Goal: Transaction & Acquisition: Subscribe to service/newsletter

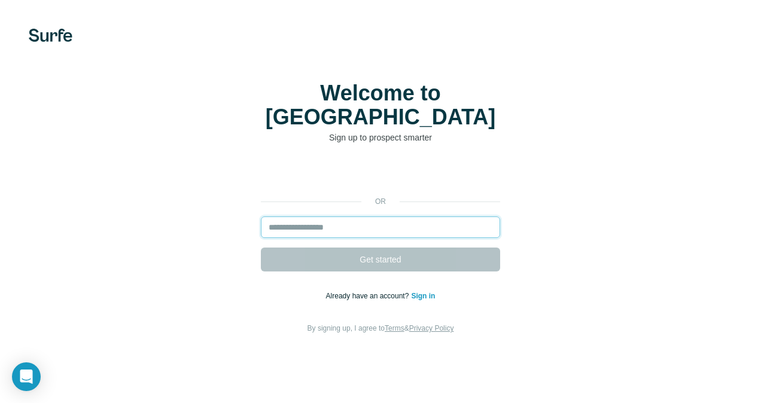
drag, startPoint x: 0, startPoint y: 0, endPoint x: 351, endPoint y: 206, distance: 406.8
click at [351, 217] on input "email" at bounding box center [380, 228] width 239 height 22
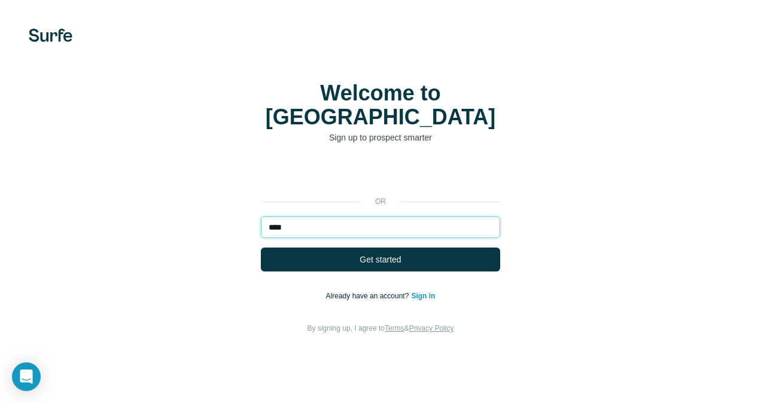
type input "**********"
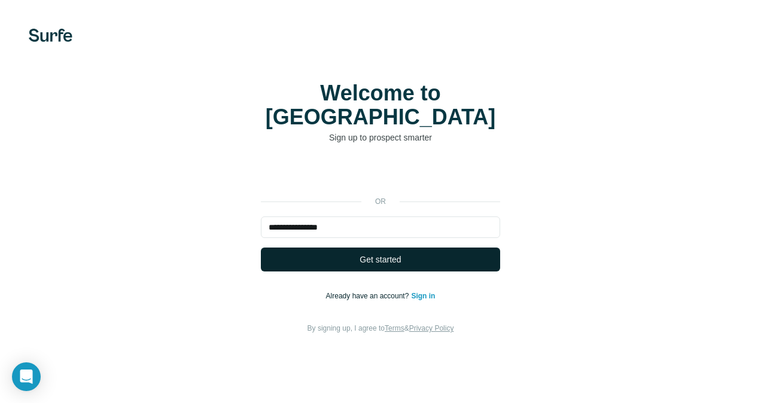
click at [334, 248] on button "Get started" at bounding box center [380, 260] width 239 height 24
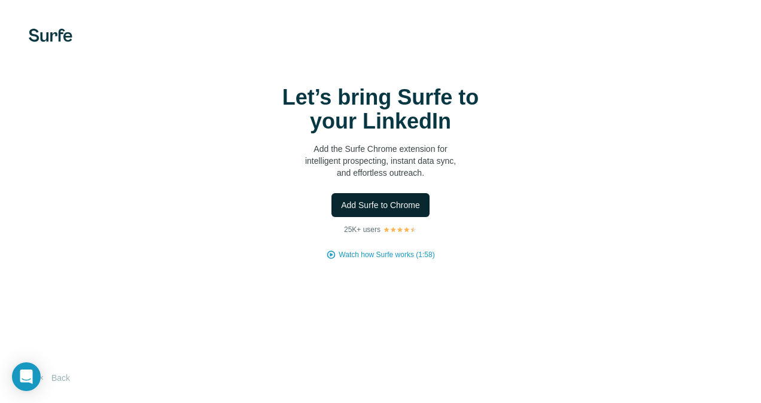
click at [375, 202] on span "Add Surfe to Chrome" at bounding box center [380, 205] width 79 height 12
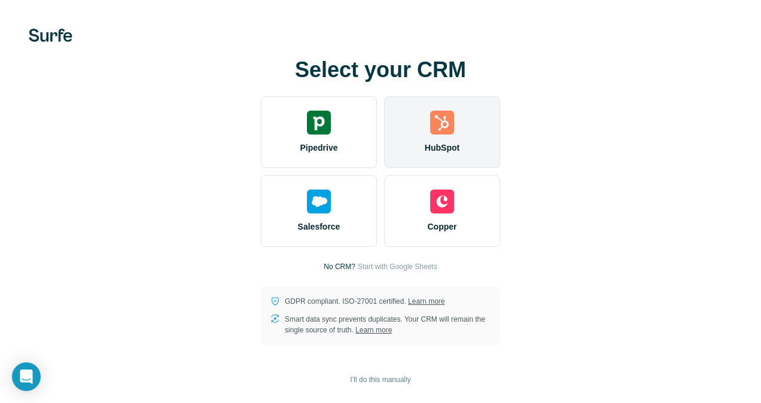
click at [443, 129] on img at bounding box center [442, 123] width 24 height 24
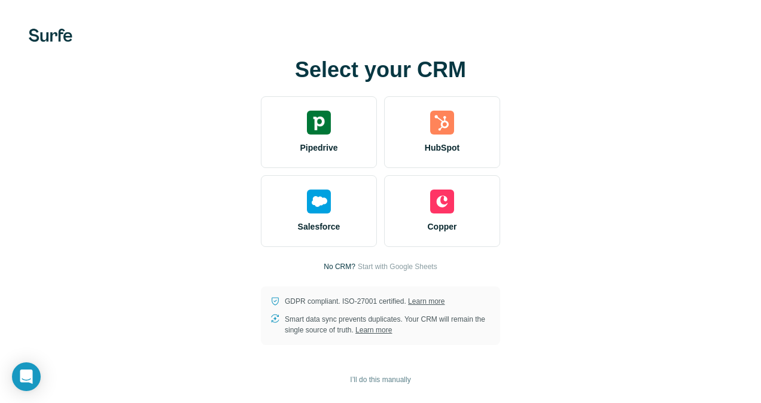
click at [221, 252] on div "Select your CRM Pipedrive HubSpot Salesforce Copper No CRM? Start with Google S…" at bounding box center [381, 201] width 714 height 287
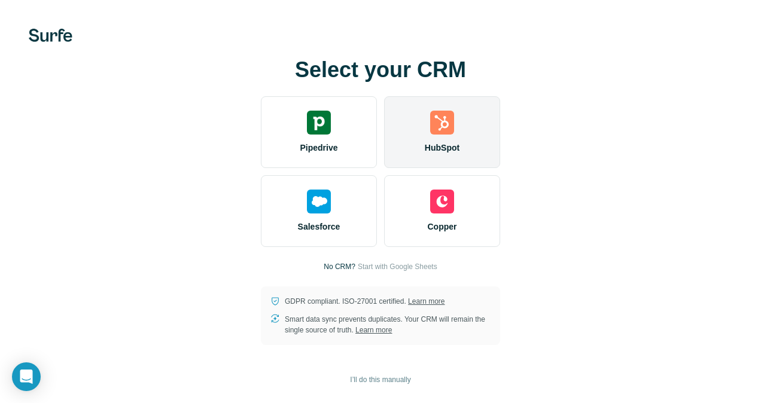
click at [450, 132] on img at bounding box center [442, 123] width 24 height 24
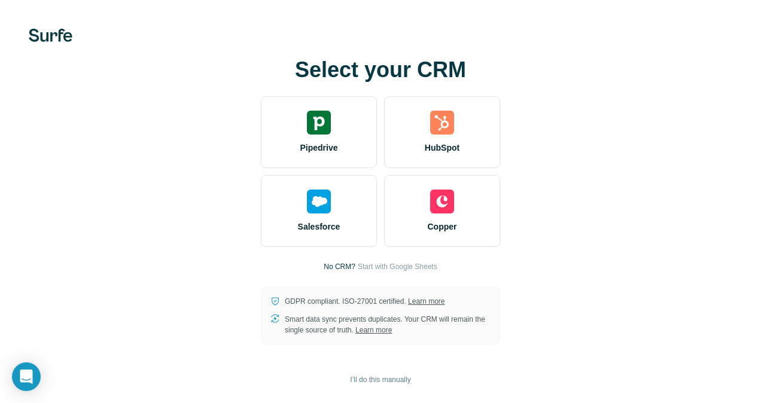
click at [169, 232] on div "Select your CRM Pipedrive HubSpot Salesforce Copper No CRM? Start with Google S…" at bounding box center [381, 201] width 714 height 287
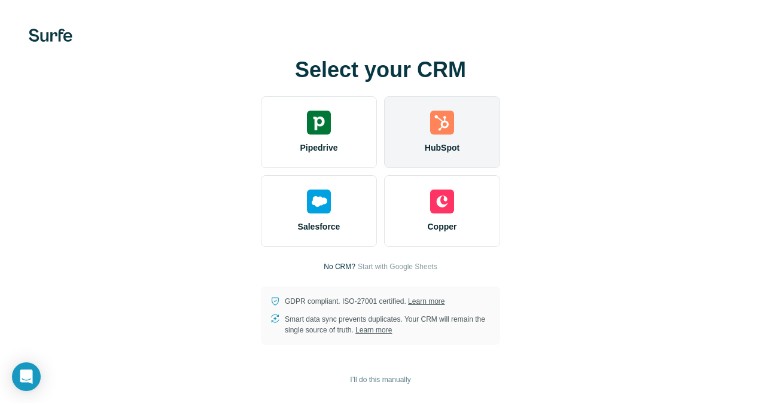
click at [447, 132] on img at bounding box center [442, 123] width 24 height 24
click at [445, 125] on img at bounding box center [442, 123] width 24 height 24
